Goal: Book appointment/travel/reservation

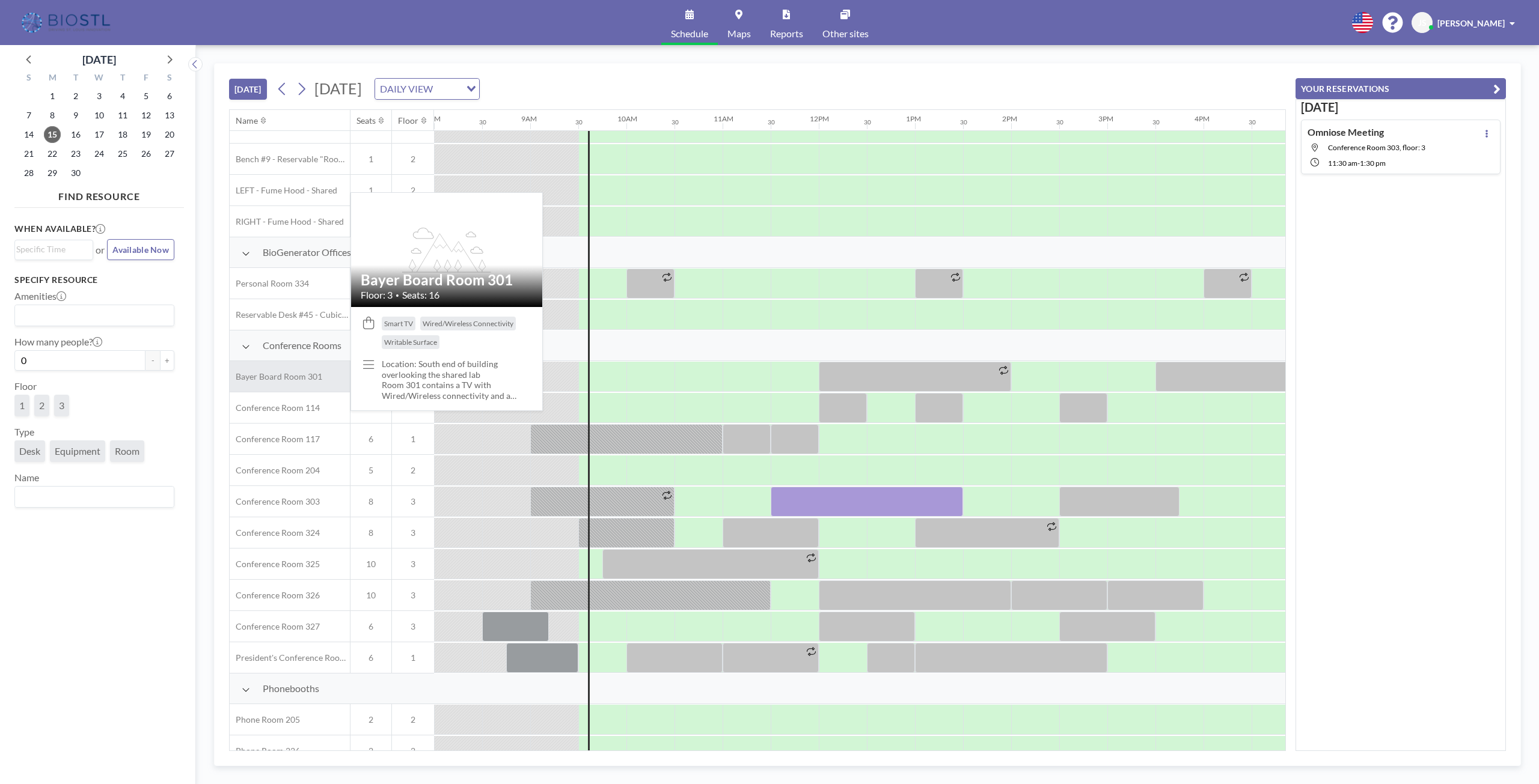
scroll to position [0, 770]
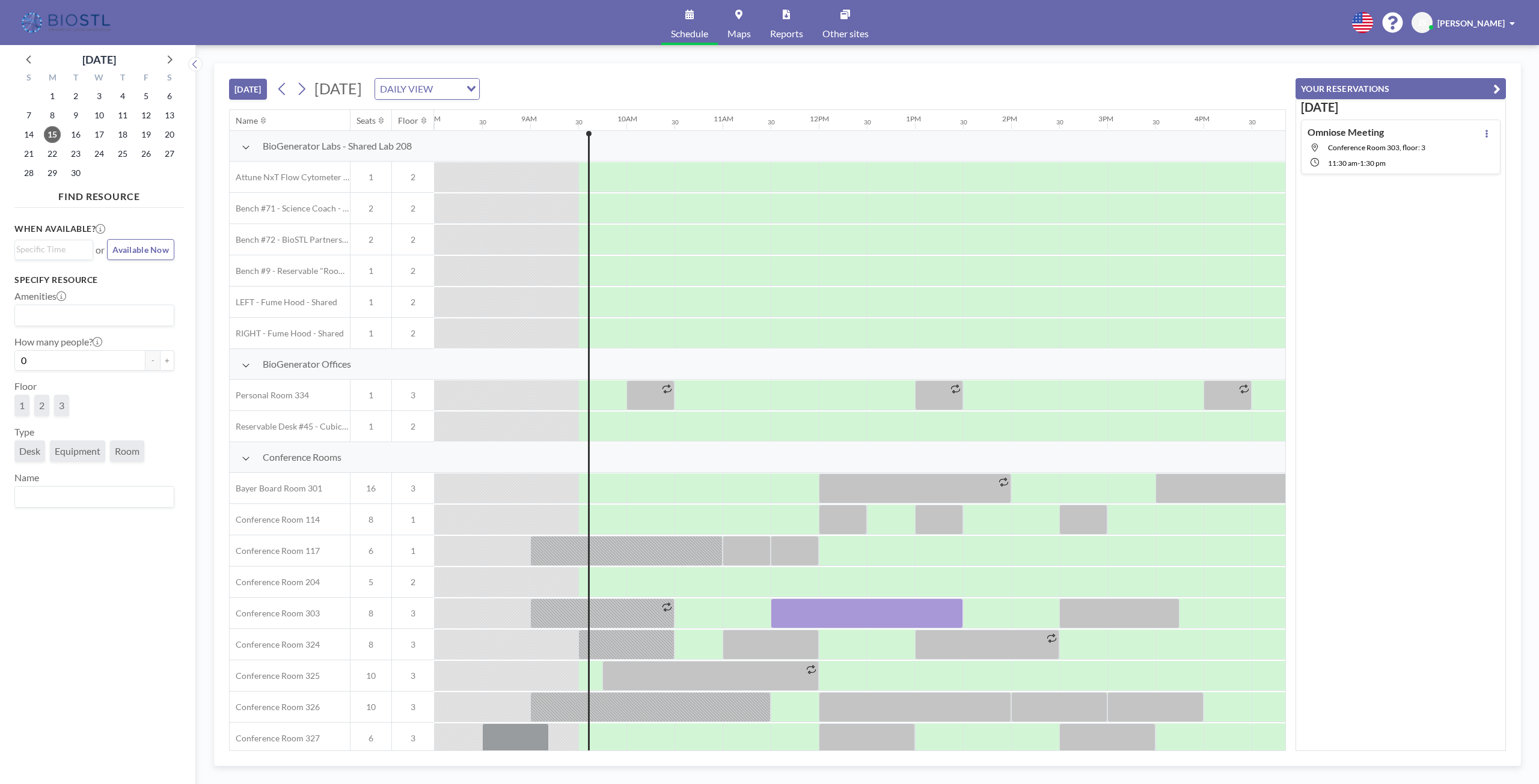
click at [475, 86] on icon "Search for option" at bounding box center [472, 89] width 9 height 6
click at [550, 133] on li "WEEKLY VIEW" at bounding box center [574, 127] width 103 height 18
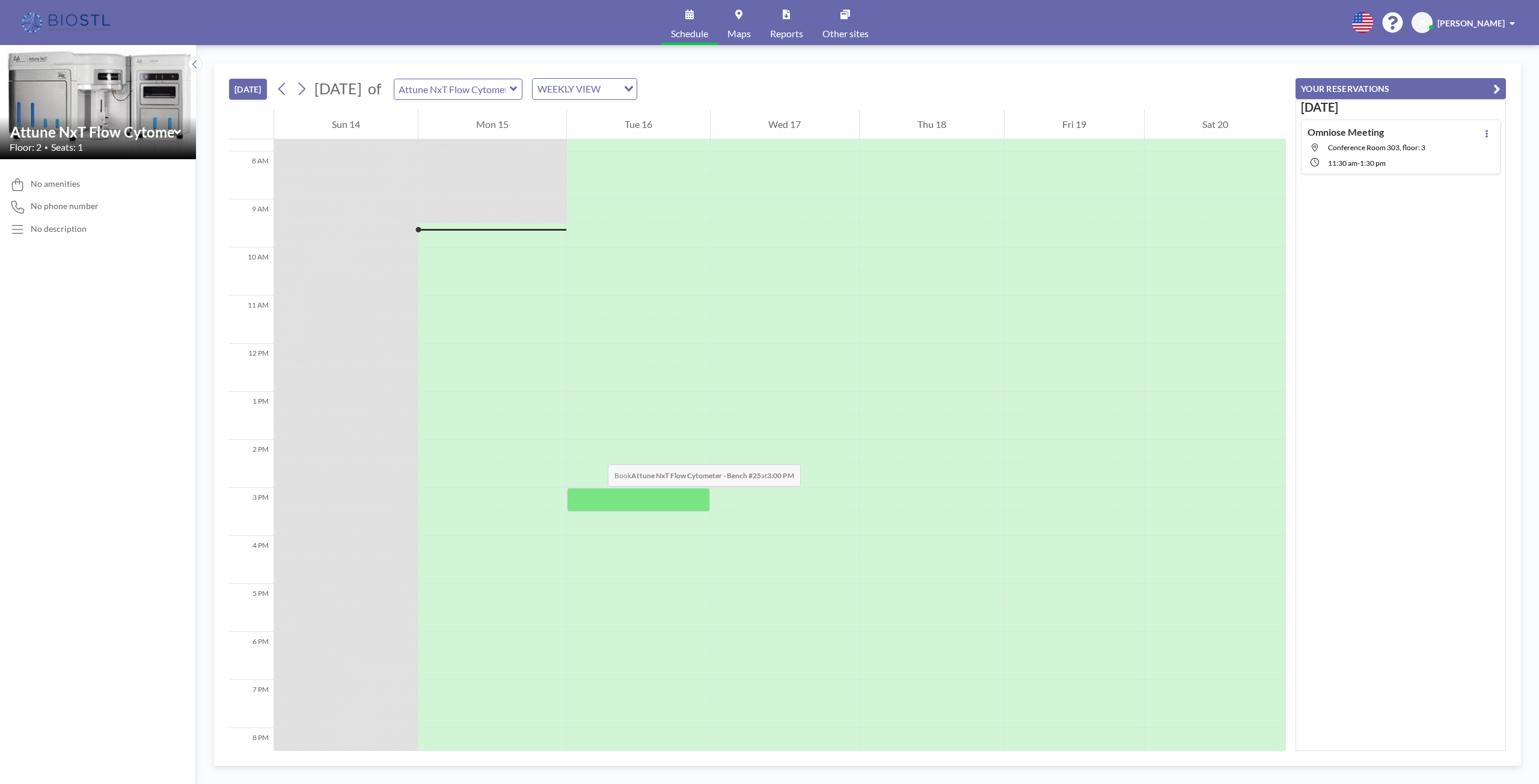
scroll to position [548, 0]
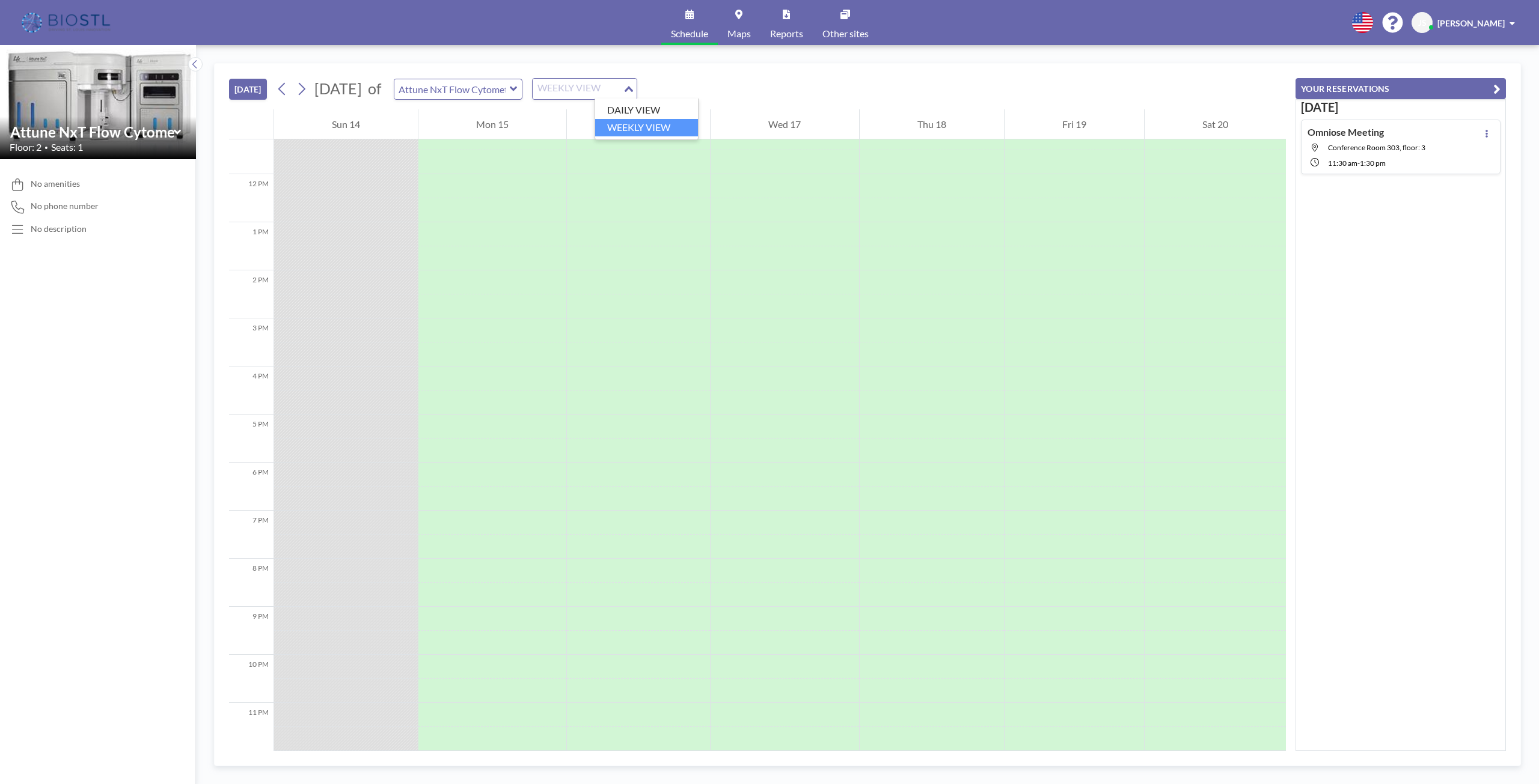
click at [636, 89] on div "Loading..." at bounding box center [629, 87] width 14 height 18
click at [662, 109] on li "DAILY VIEW" at bounding box center [646, 111] width 103 height 18
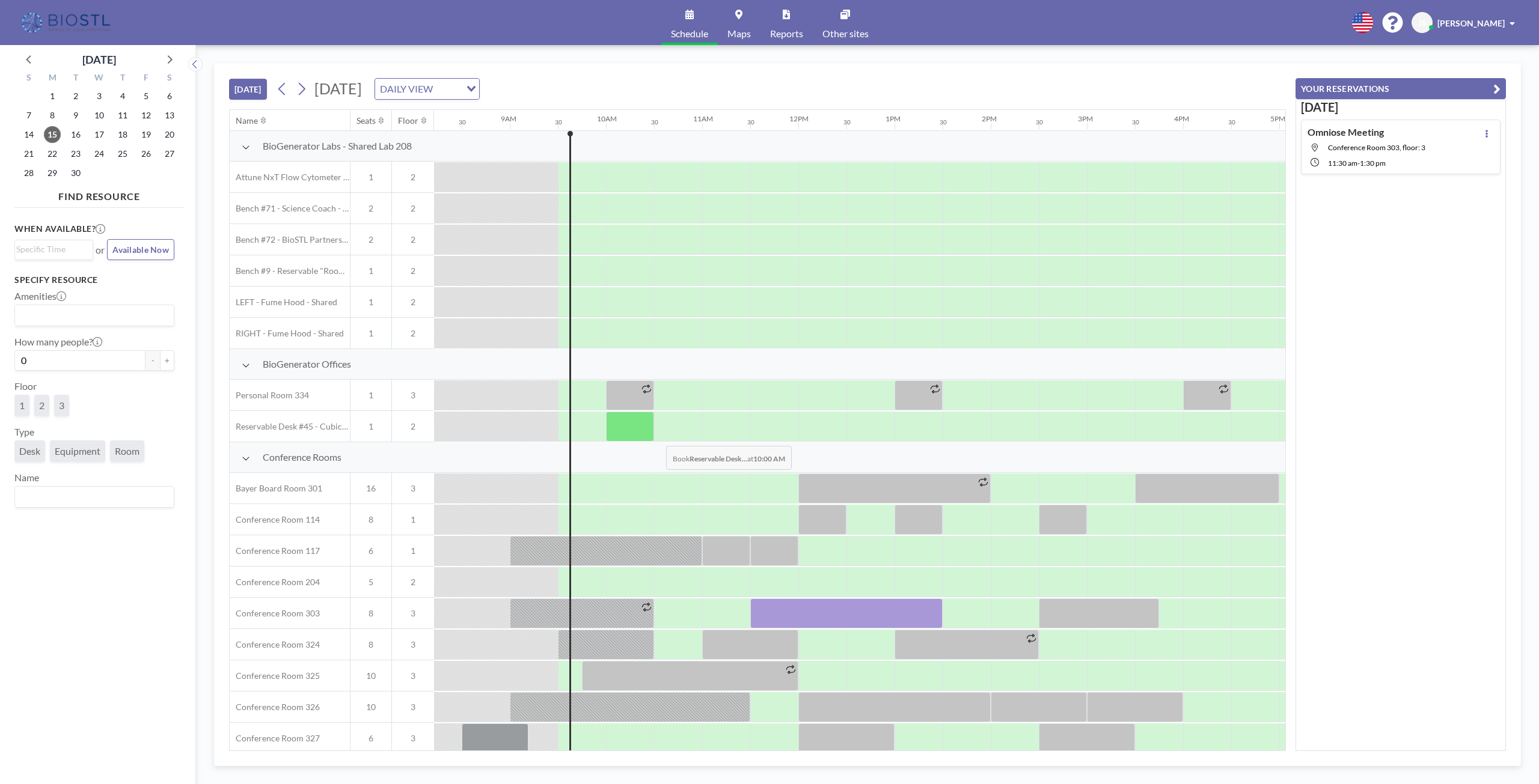
scroll to position [0, 866]
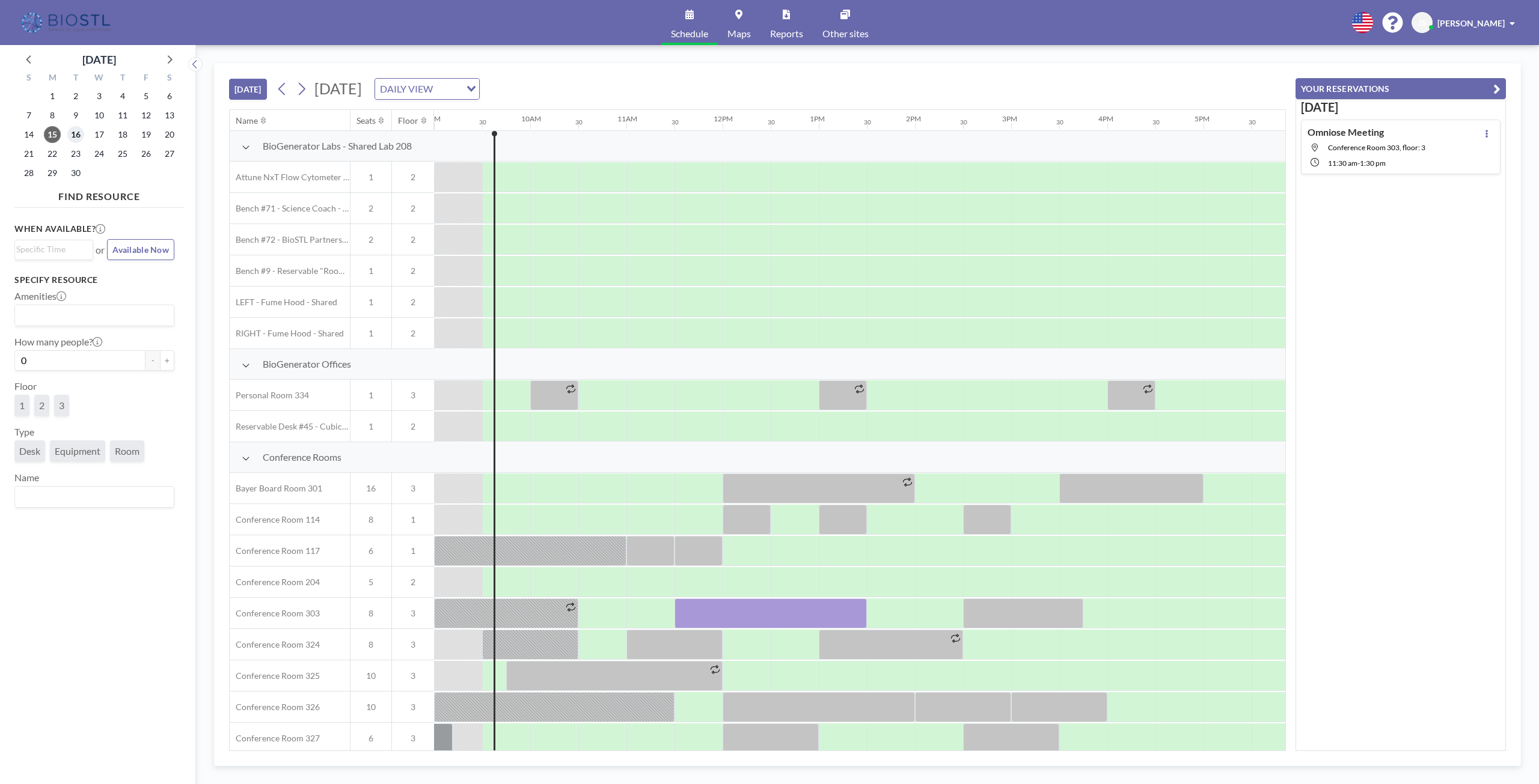
click at [77, 133] on span "16" at bounding box center [75, 134] width 17 height 17
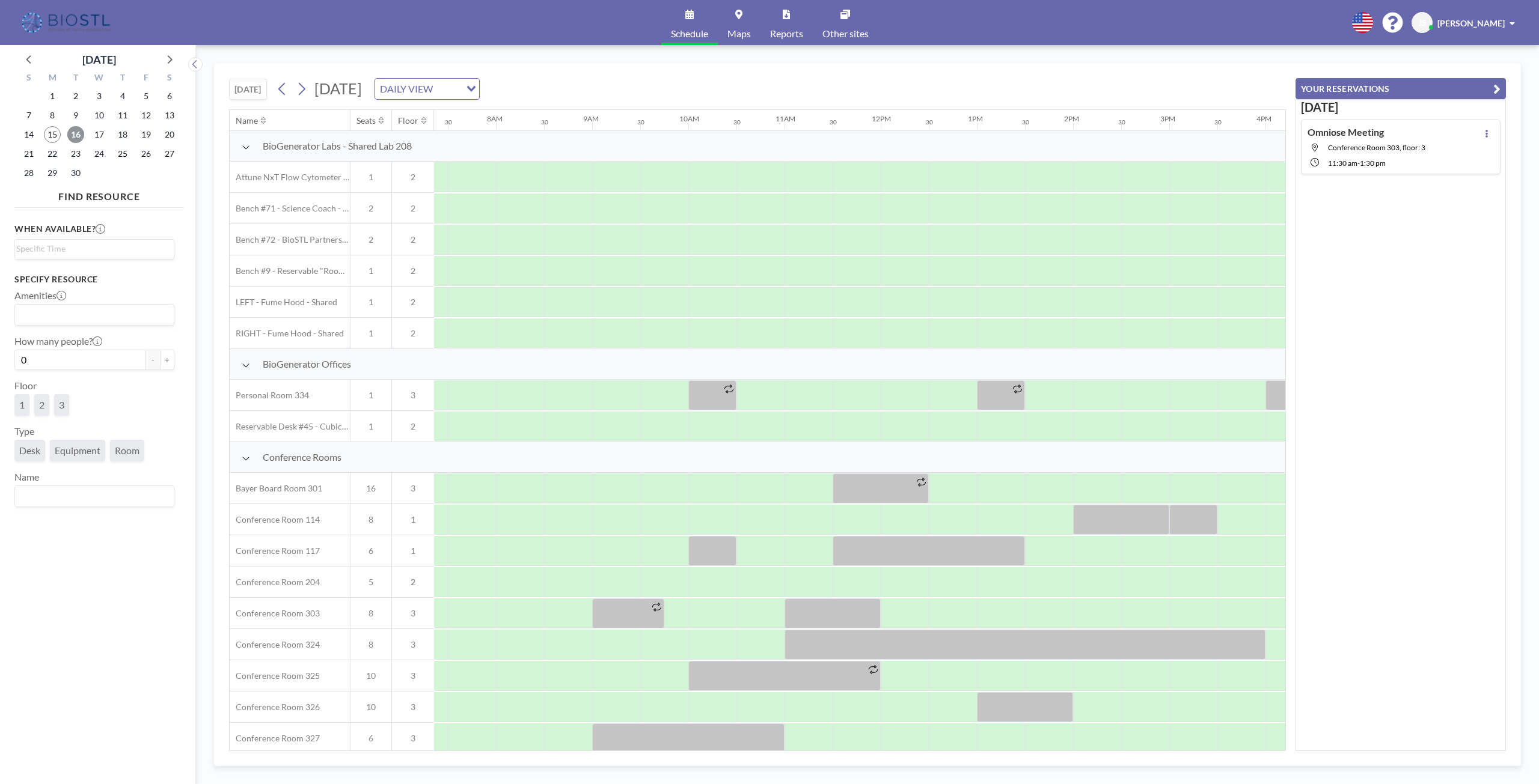
scroll to position [0, 721]
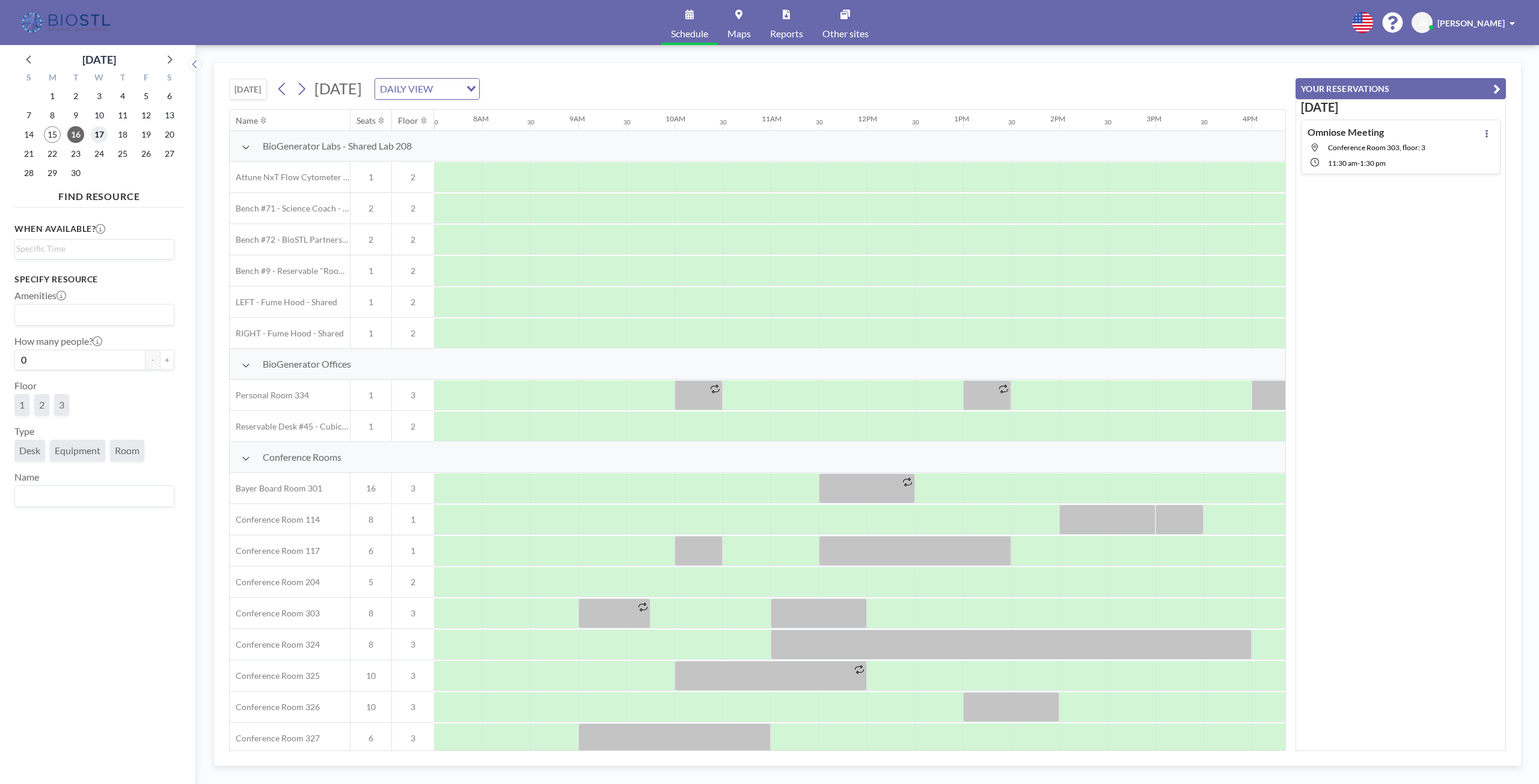
click at [100, 131] on span "17" at bounding box center [99, 134] width 17 height 17
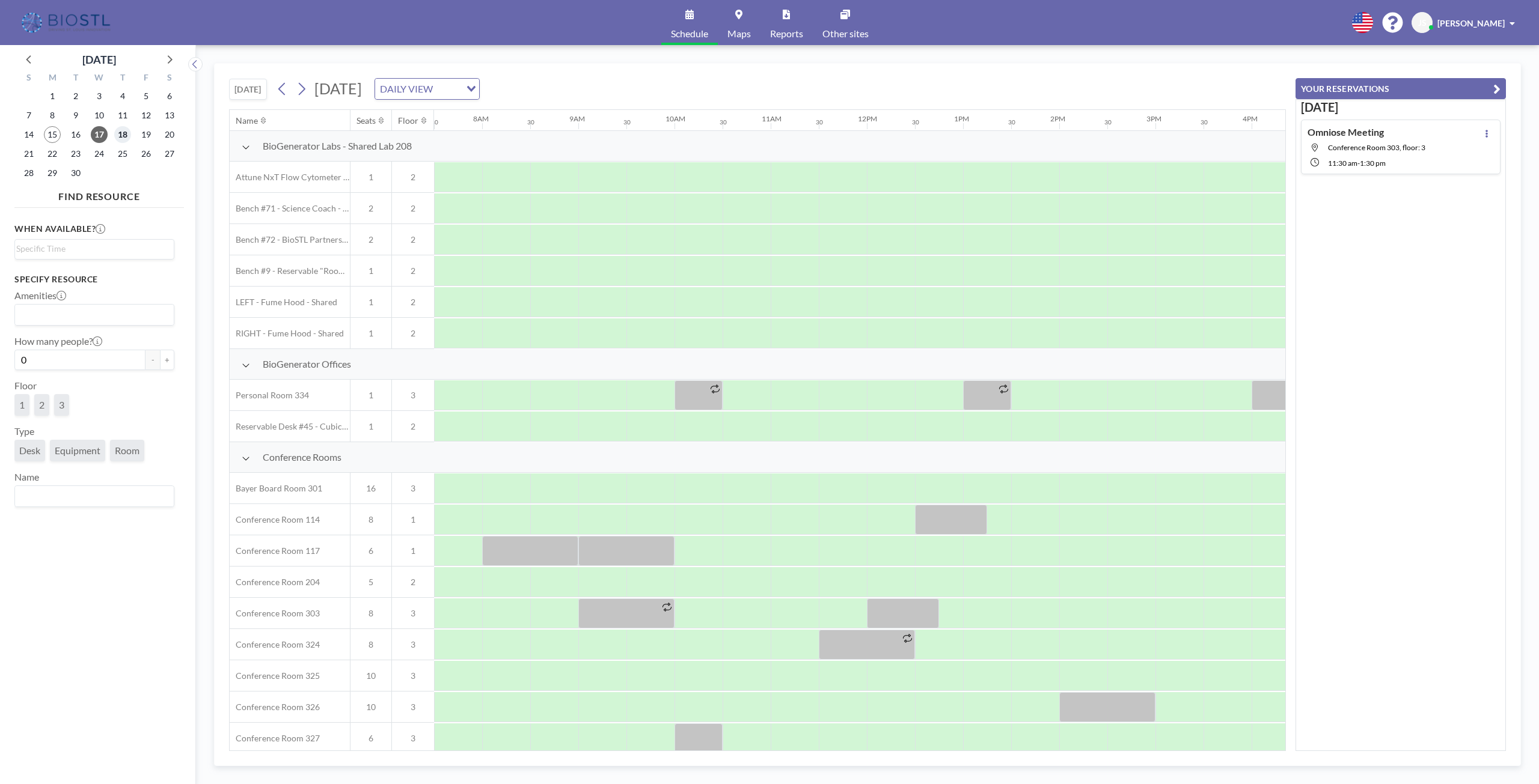
click at [120, 136] on span "18" at bounding box center [123, 134] width 17 height 17
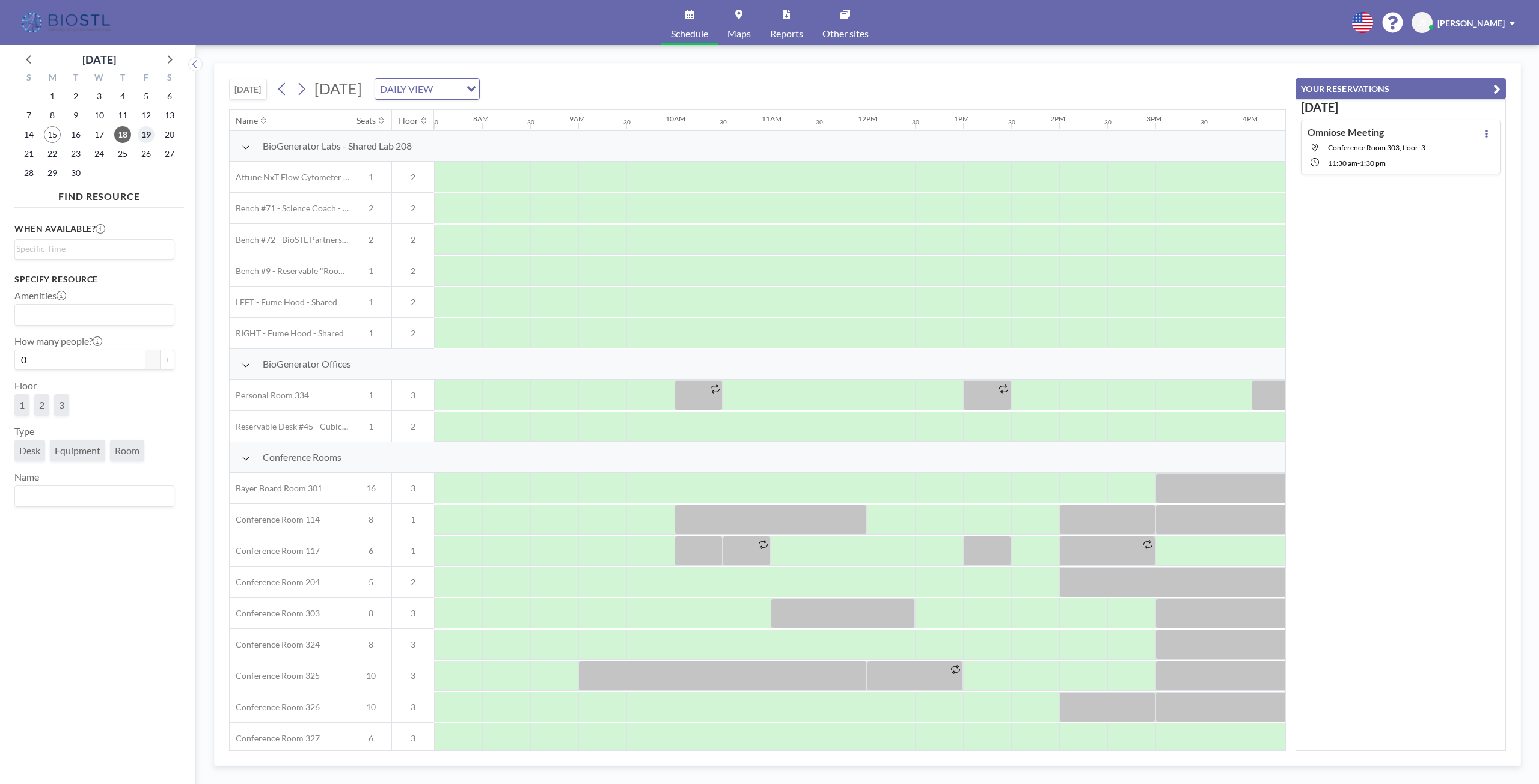
click at [148, 137] on span "19" at bounding box center [145, 134] width 17 height 17
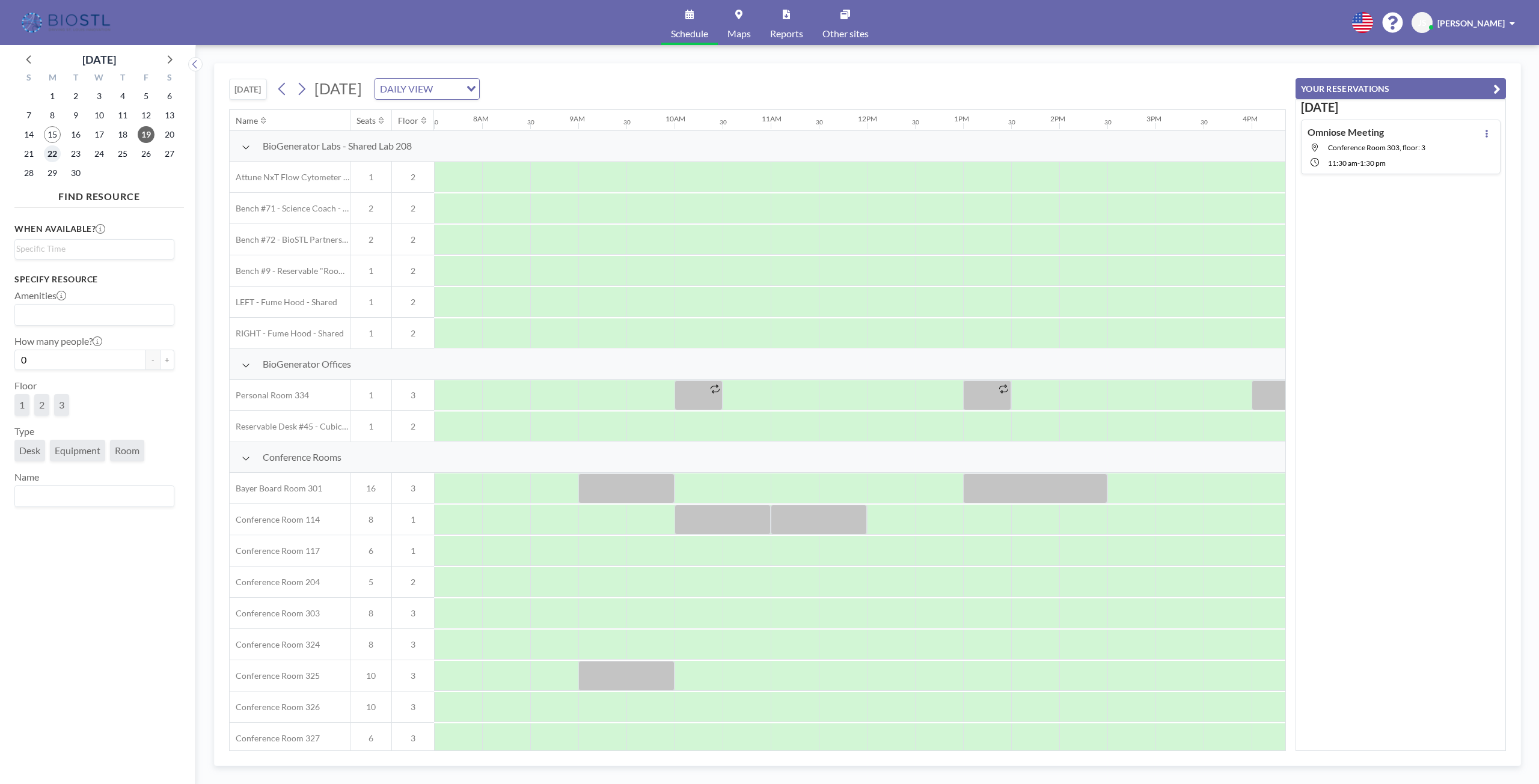
click at [52, 156] on span "22" at bounding box center [52, 153] width 17 height 17
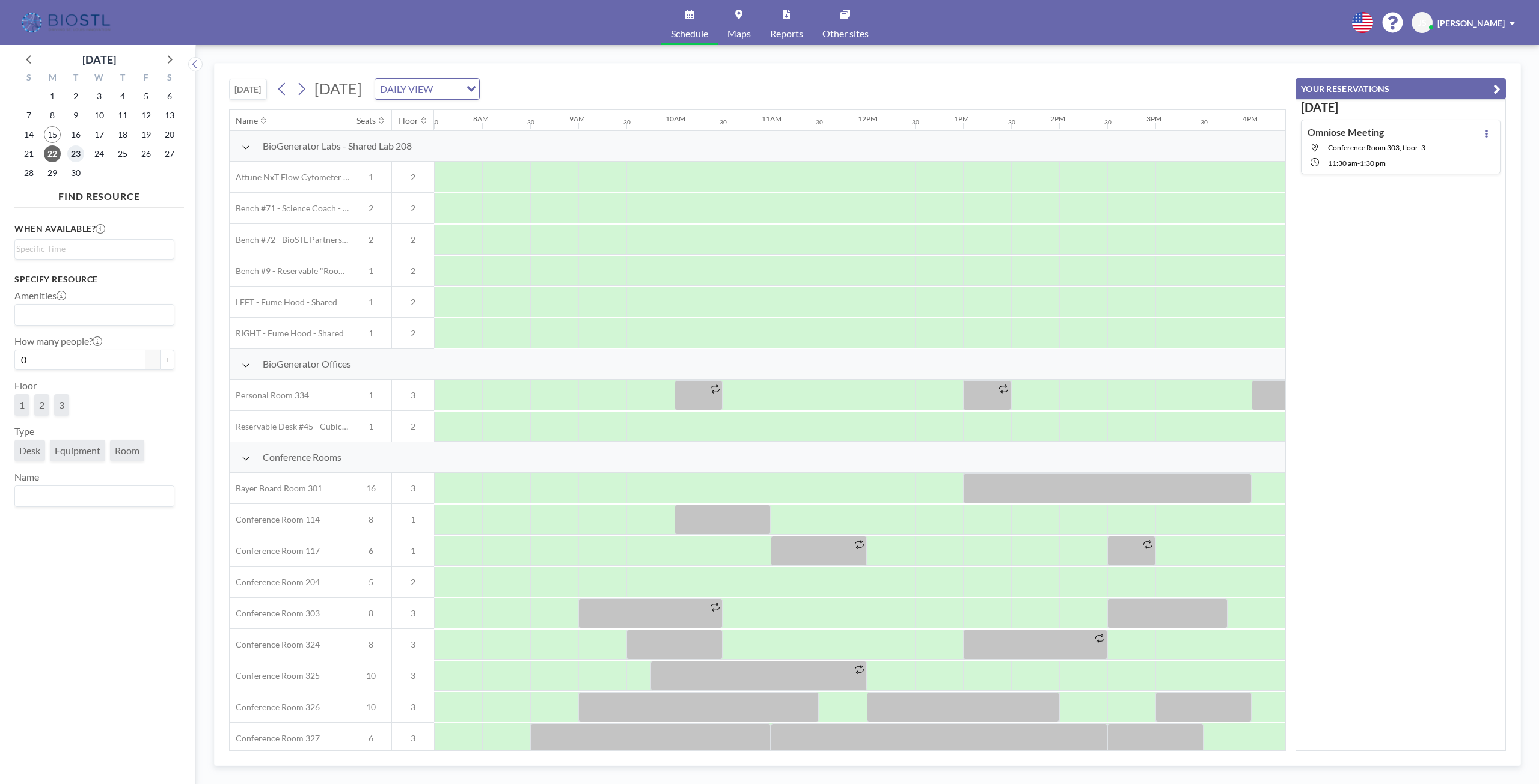
click at [75, 159] on span "23" at bounding box center [75, 153] width 17 height 17
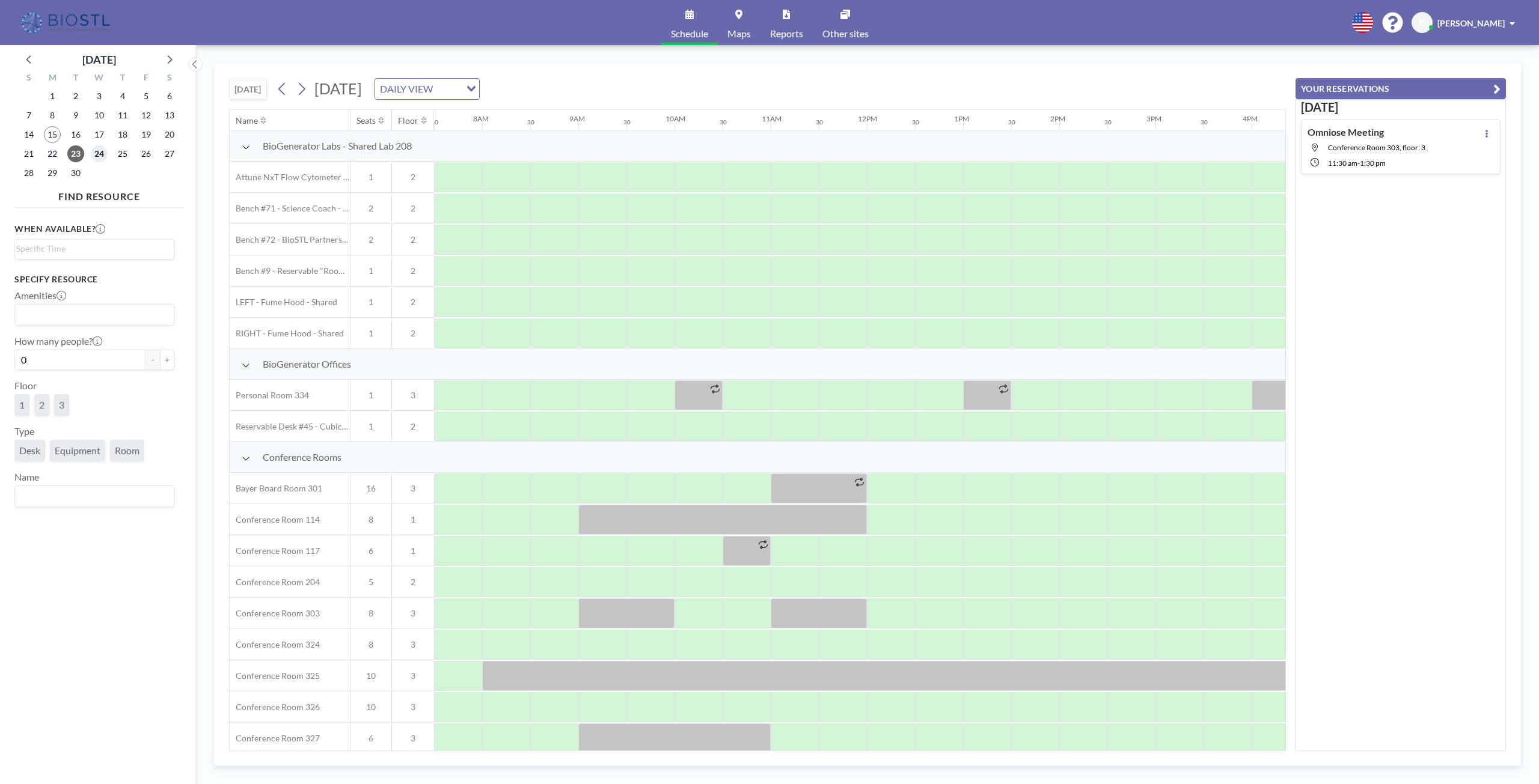
click at [100, 155] on span "24" at bounding box center [99, 153] width 17 height 17
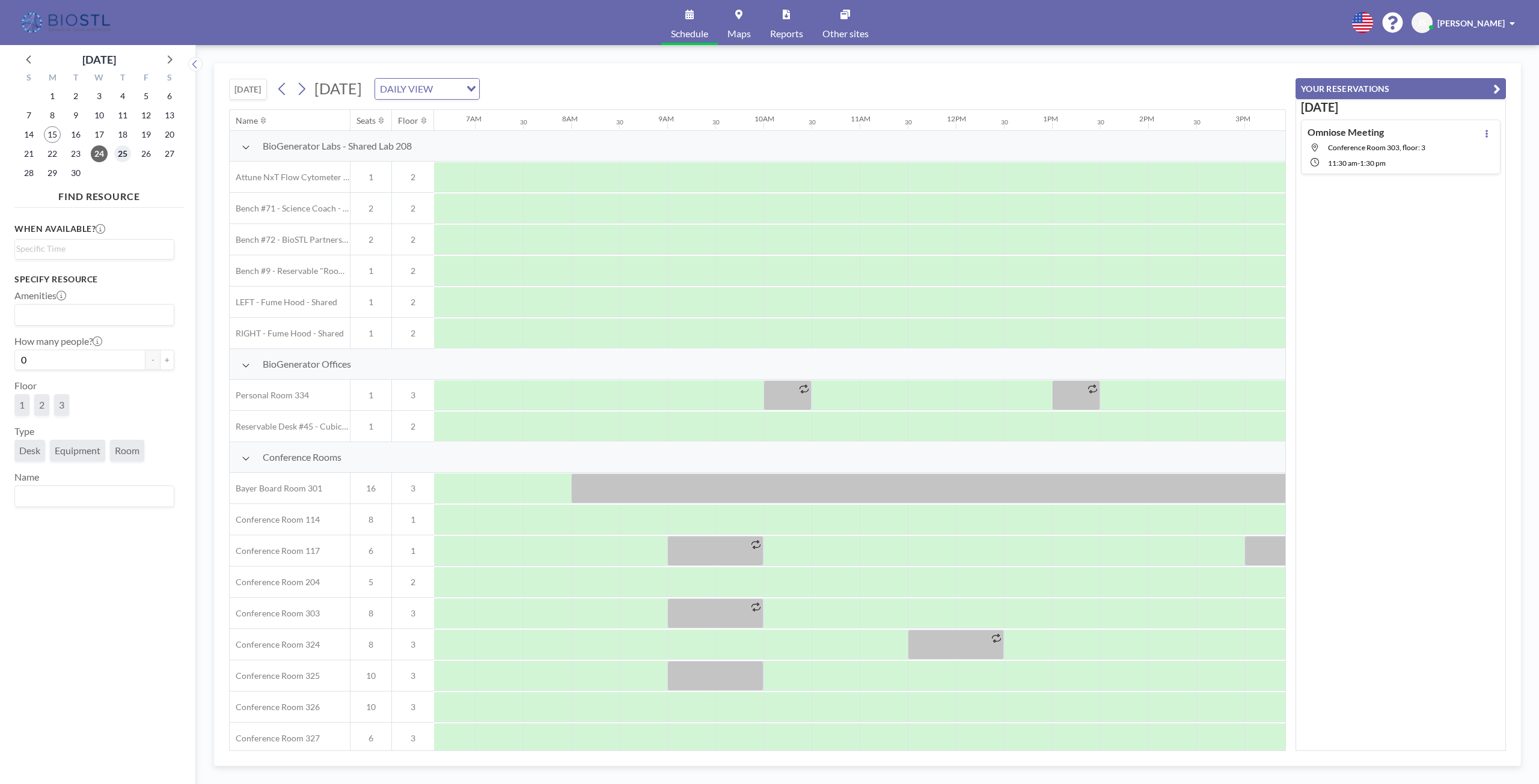
scroll to position [0, 720]
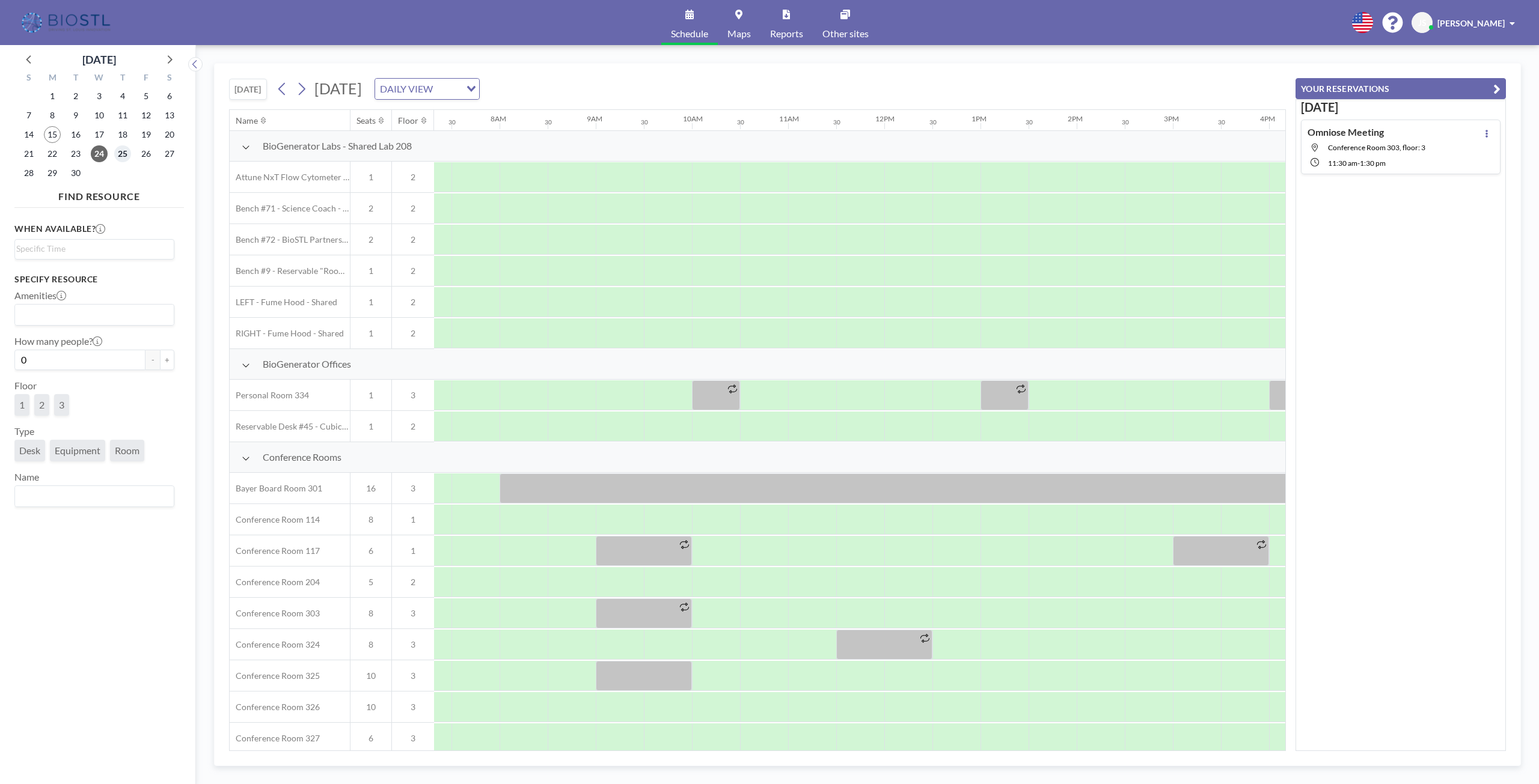
click at [121, 156] on span "25" at bounding box center [123, 153] width 17 height 17
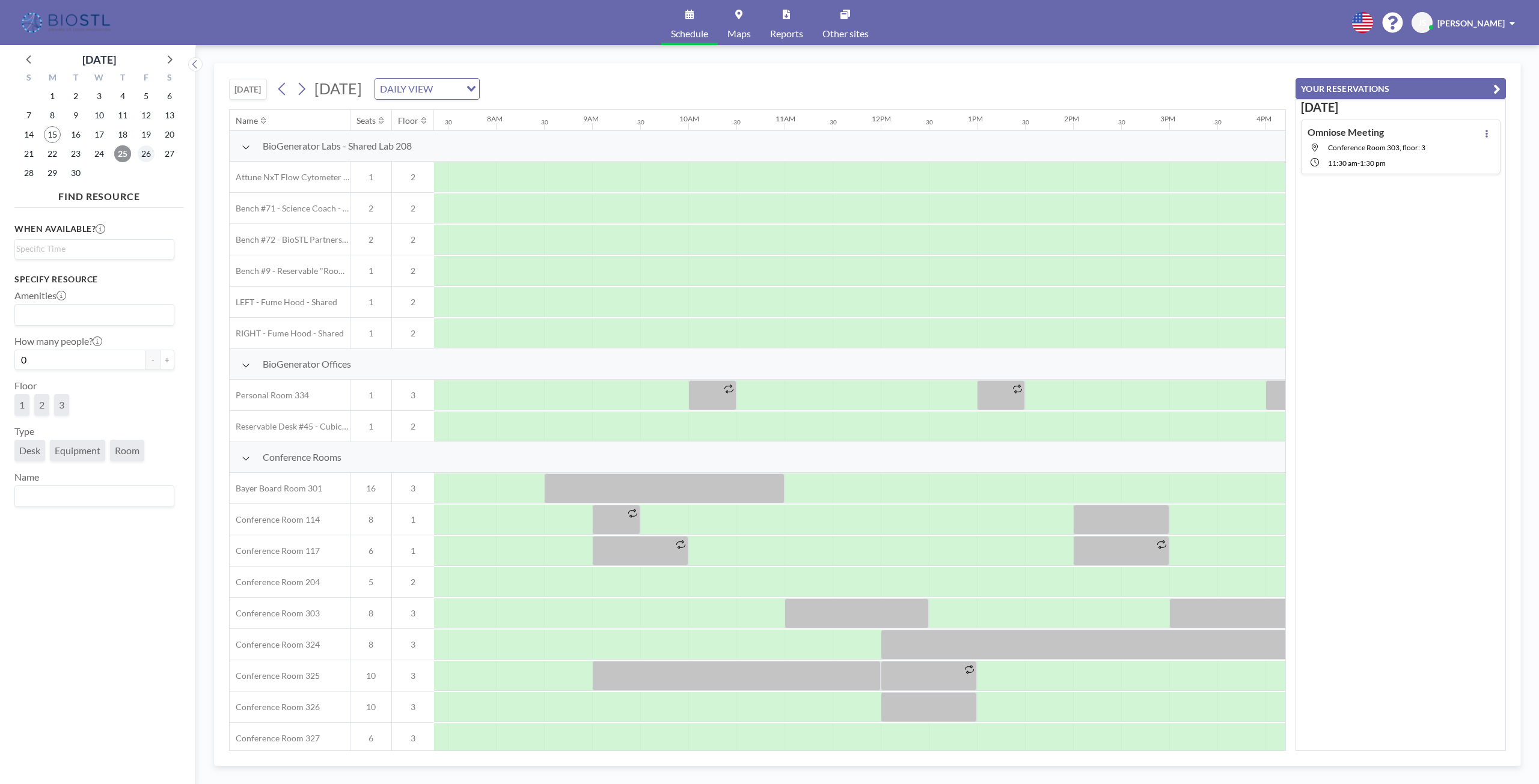
scroll to position [0, 721]
click at [143, 158] on span "26" at bounding box center [145, 153] width 17 height 17
